Goal: Task Accomplishment & Management: Manage account settings

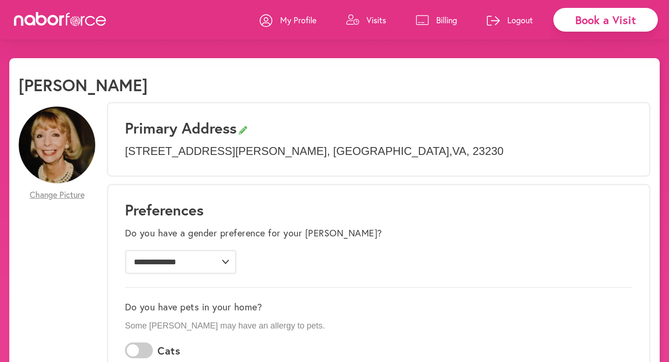
click at [442, 23] on p "Billing" at bounding box center [447, 19] width 21 height 11
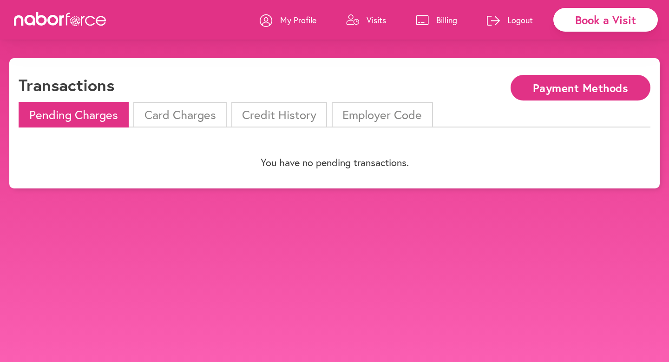
click at [524, 85] on button "Payment Methods" at bounding box center [581, 88] width 140 height 26
